Goal: Task Accomplishment & Management: Use online tool/utility

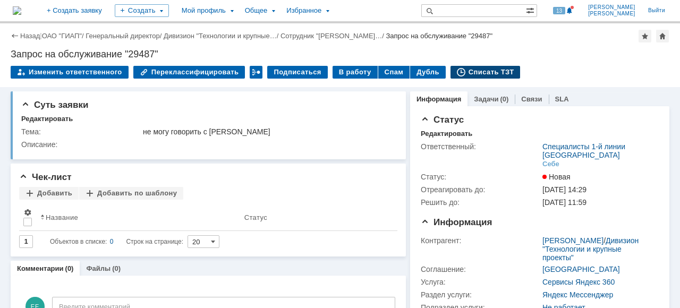
click at [474, 72] on div "Списать ТЗТ" at bounding box center [486, 72] width 70 height 13
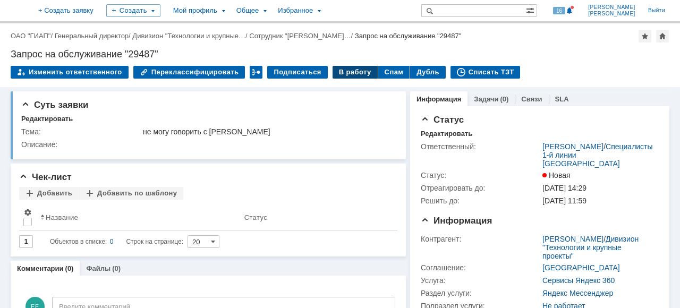
click at [341, 74] on div "В работу" at bounding box center [355, 72] width 45 height 13
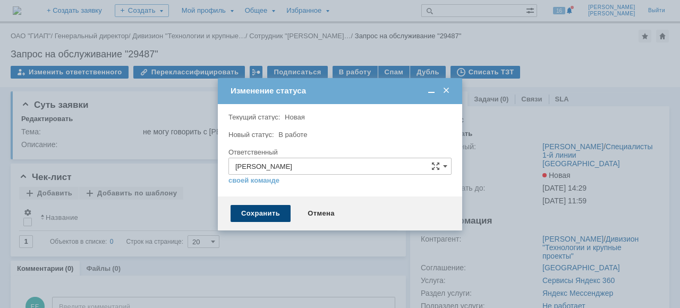
click at [276, 216] on div "Сохранить" at bounding box center [261, 213] width 60 height 17
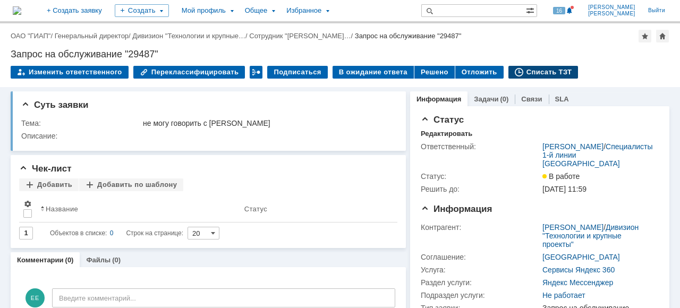
click at [523, 71] on div "Списать ТЗТ" at bounding box center [544, 72] width 70 height 13
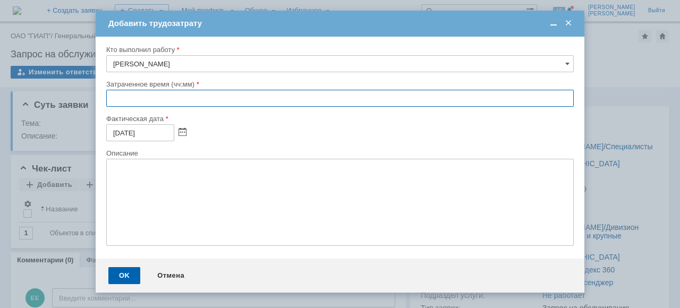
click at [113, 96] on input "text" at bounding box center [340, 98] width 468 height 17
type input "00:10"
click at [123, 283] on div "OK" at bounding box center [124, 275] width 32 height 17
